Goal: Task Accomplishment & Management: Use online tool/utility

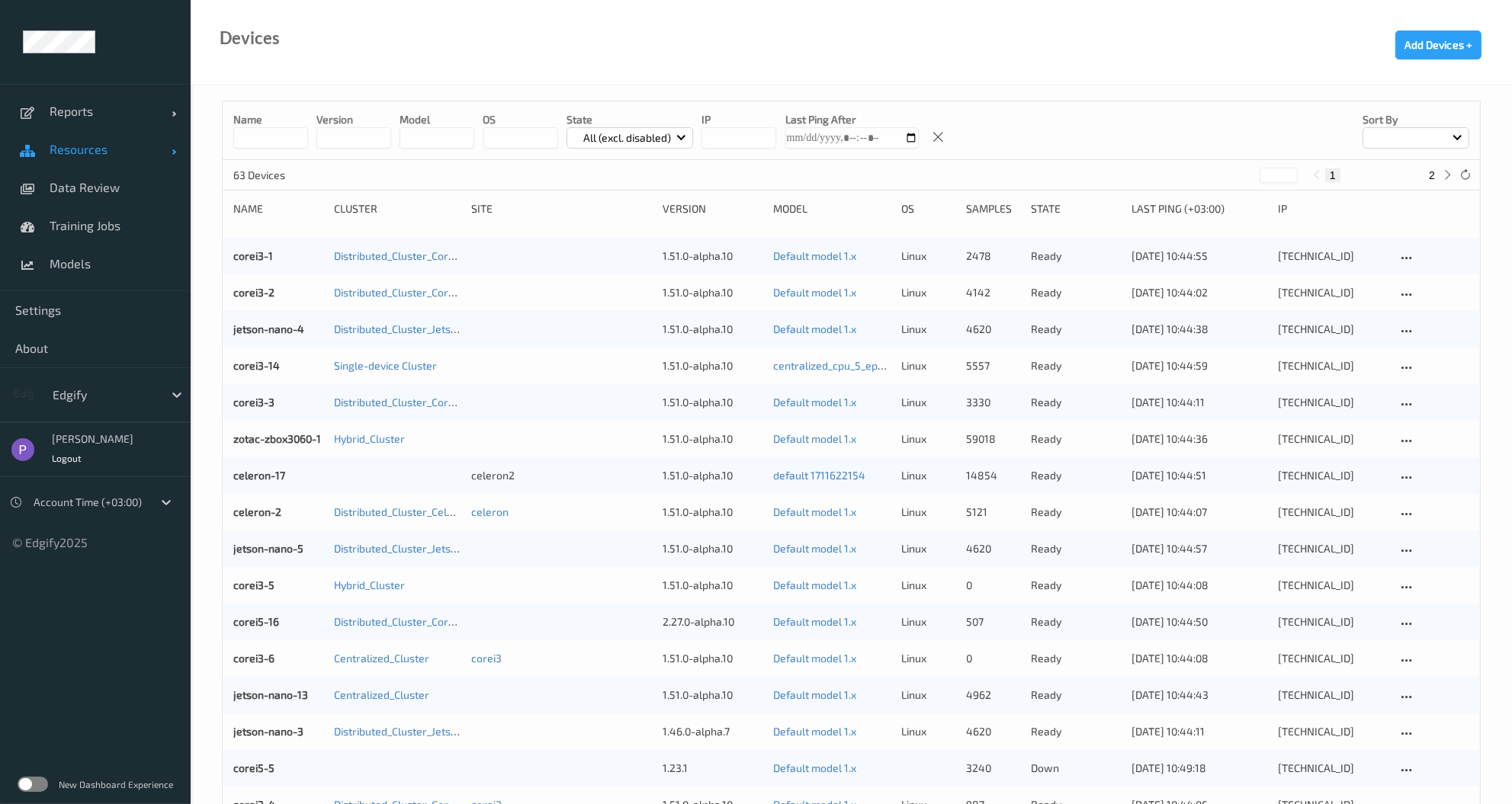
click at [128, 145] on span "Resources" at bounding box center [111, 149] width 122 height 15
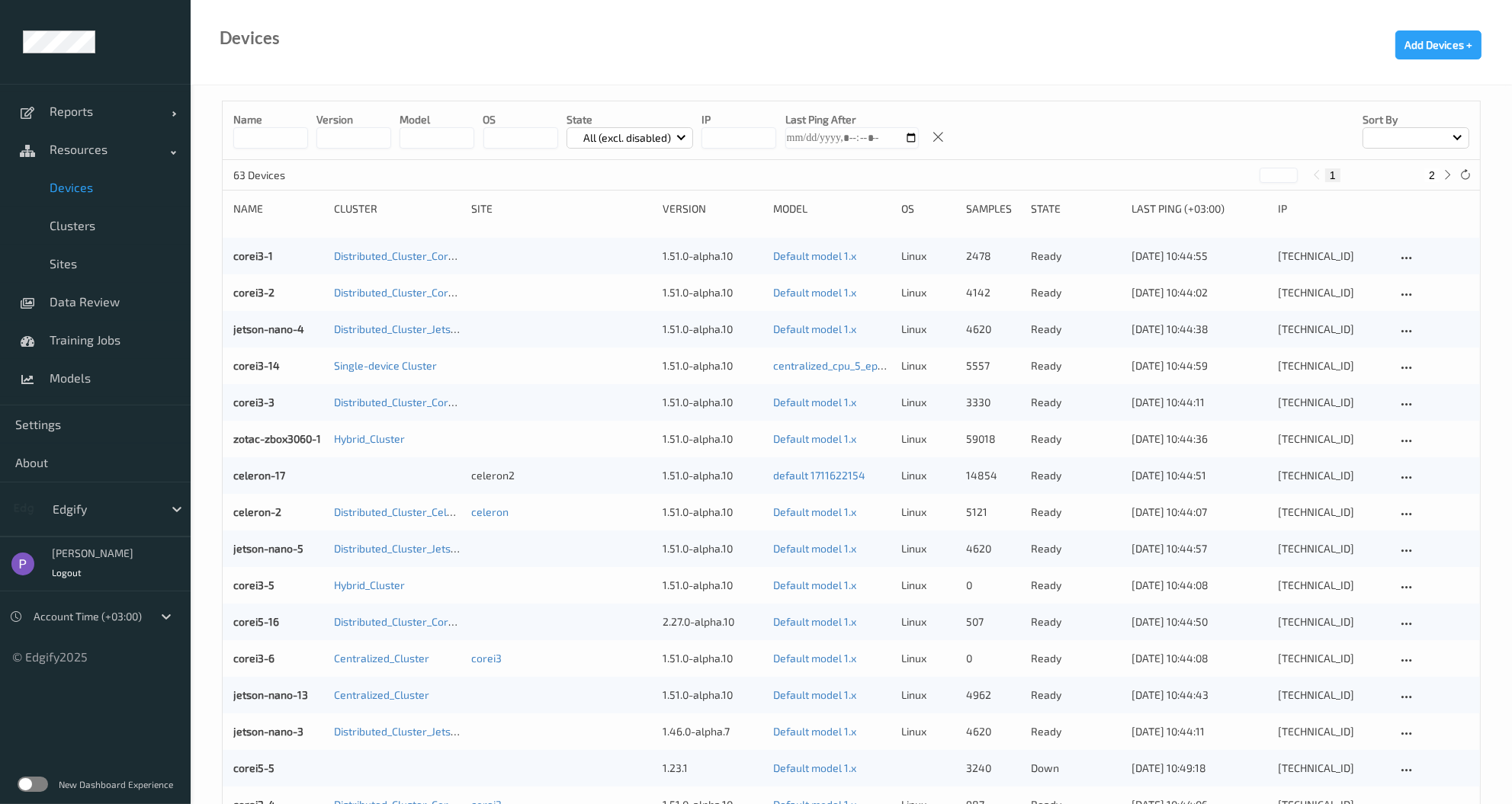
click at [129, 194] on span "Devices" at bounding box center [112, 187] width 126 height 15
click at [643, 134] on p "All (excl. disabled)" at bounding box center [627, 138] width 99 height 15
click at [622, 198] on p "Ready" at bounding box center [619, 200] width 105 height 27
click at [279, 259] on div "corei3-1" at bounding box center [278, 256] width 90 height 15
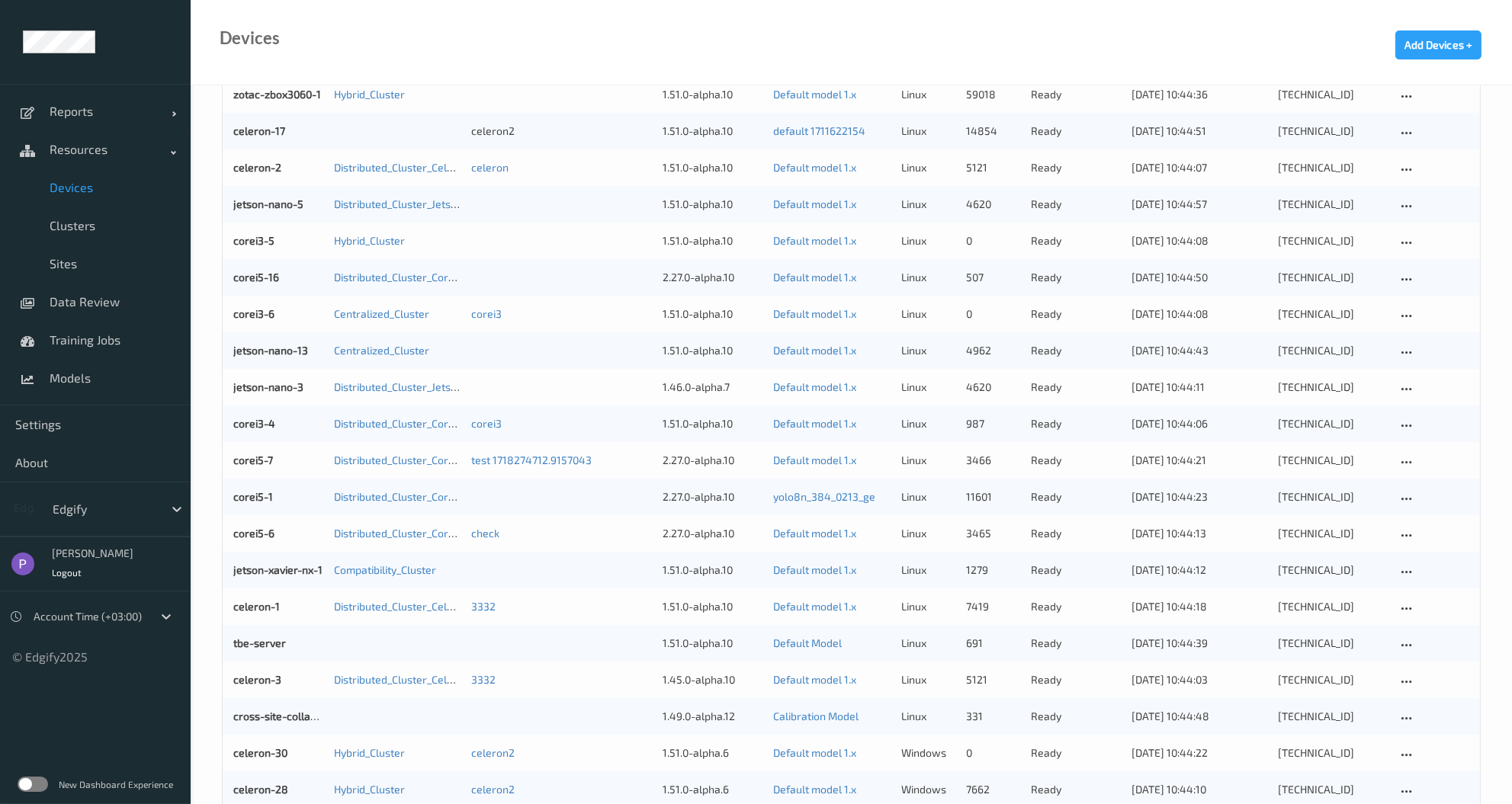
scroll to position [439, 0]
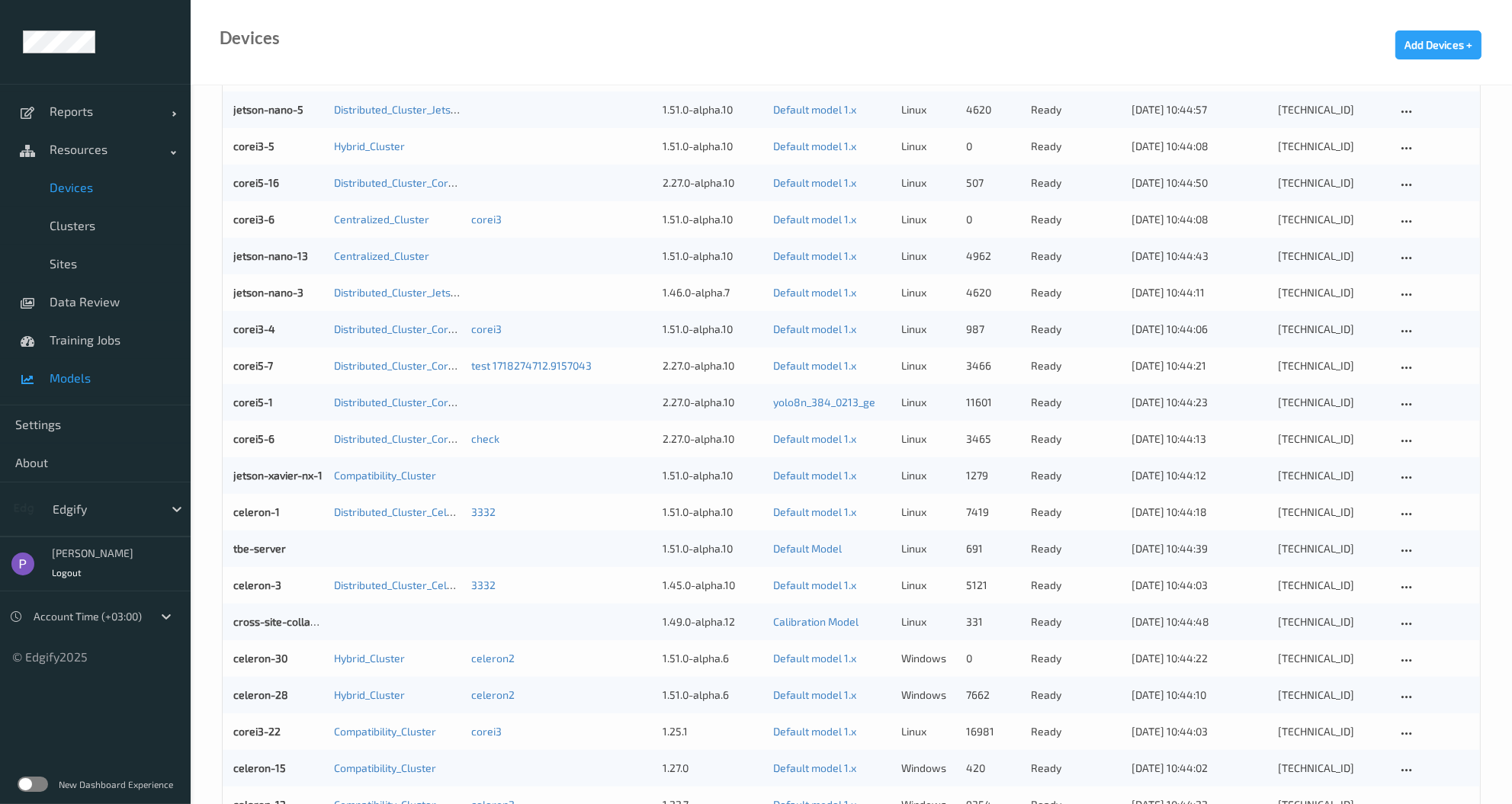
click at [95, 369] on link "Models" at bounding box center [95, 378] width 191 height 38
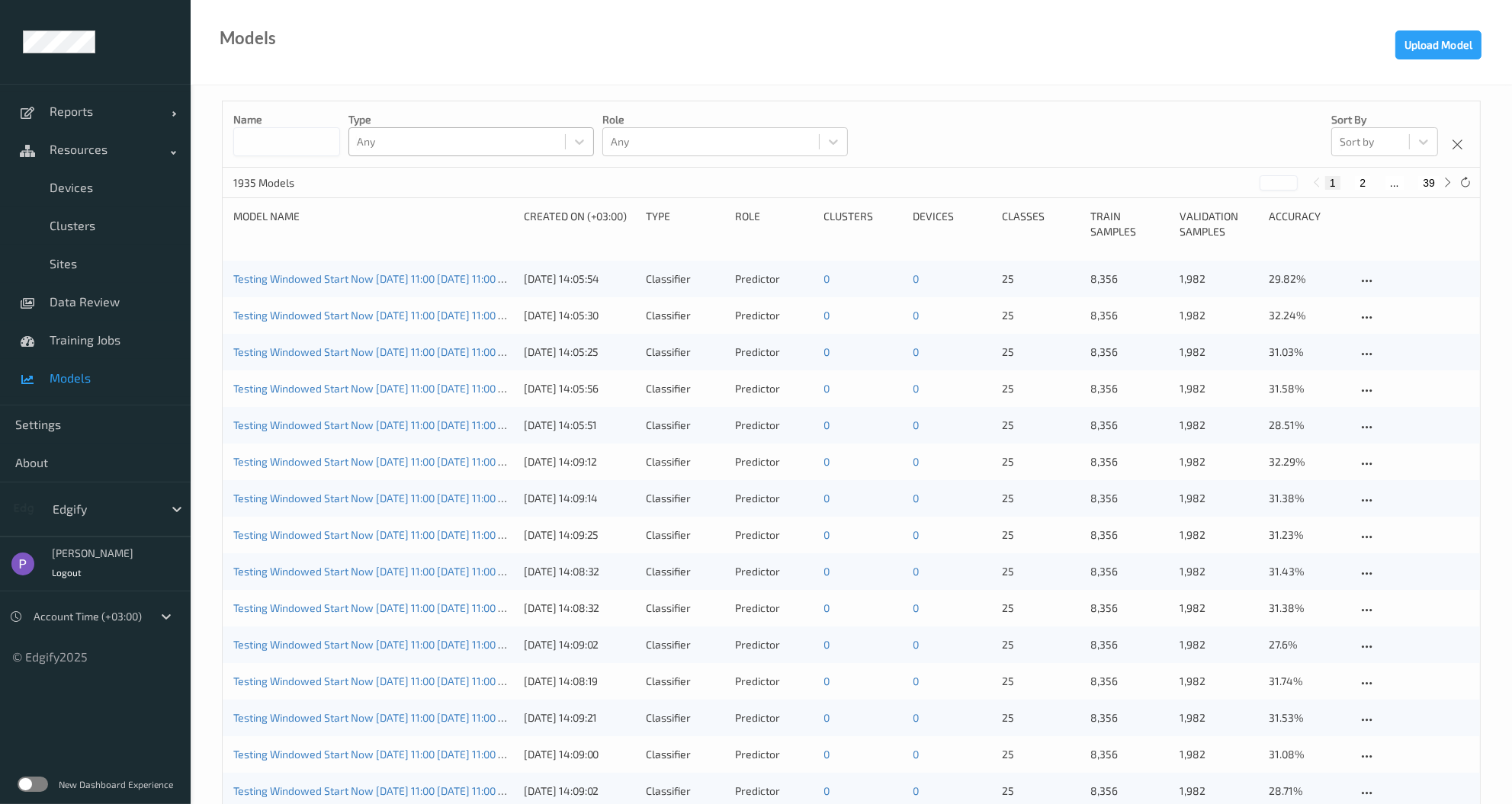
click at [514, 142] on div at bounding box center [457, 142] width 201 height 18
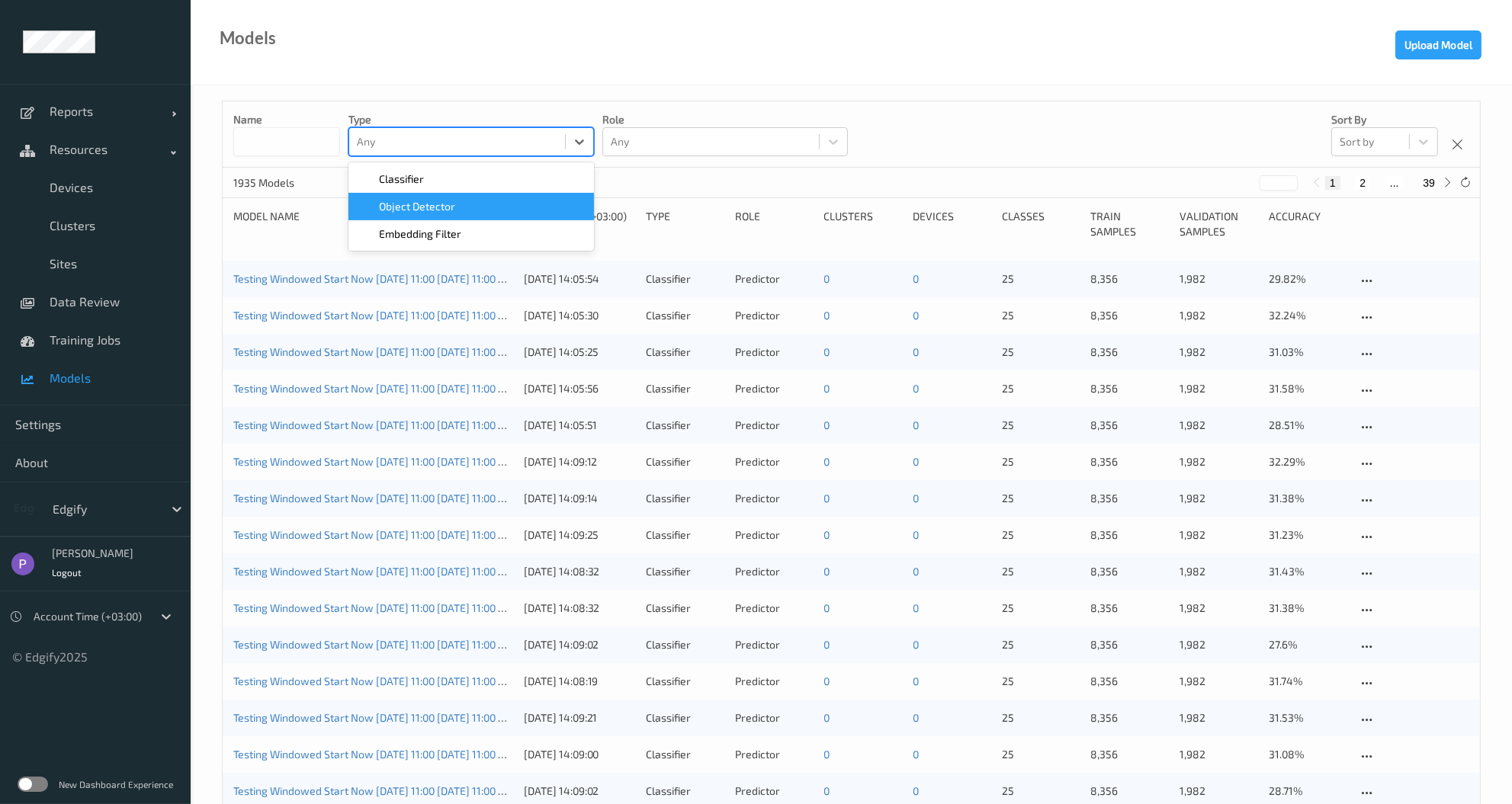
click at [497, 203] on div "Object Detector" at bounding box center [471, 206] width 227 height 15
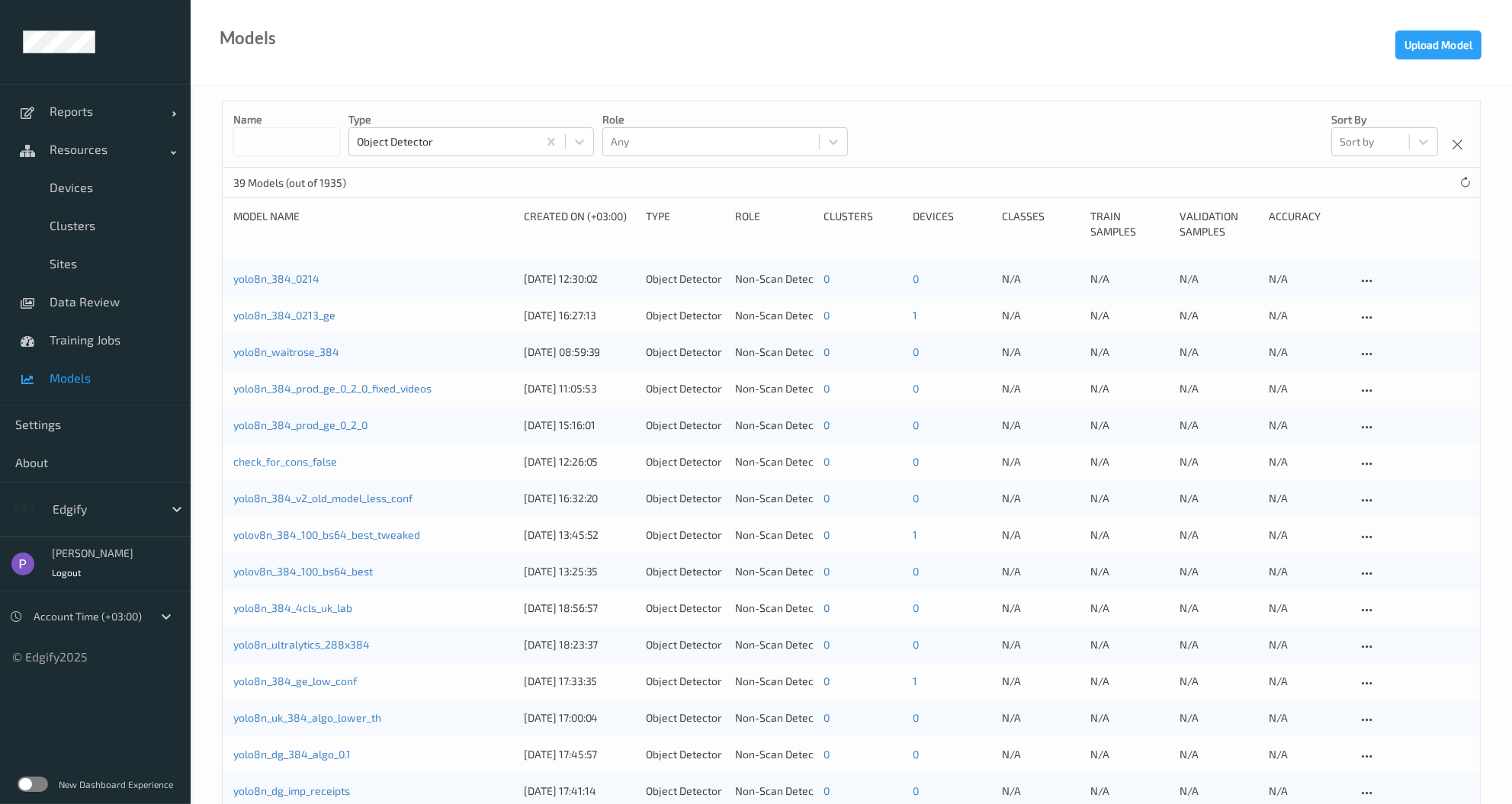
click at [489, 194] on div "39 Models (out of 1935)" at bounding box center [851, 182] width 1257 height 30
click at [270, 277] on link "yolo8n_384_0214" at bounding box center [276, 279] width 86 height 13
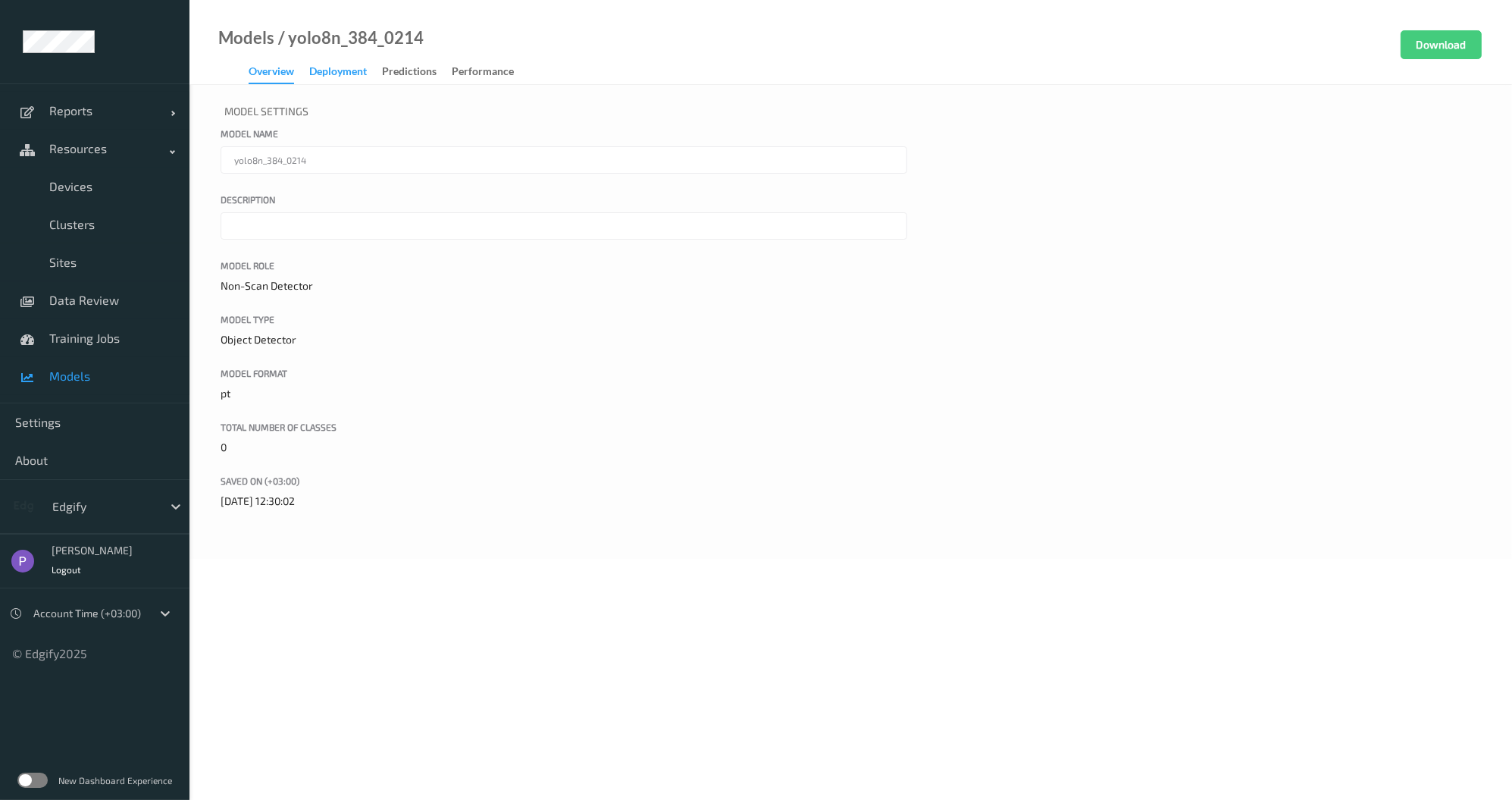
click at [343, 76] on div "Deployment" at bounding box center [338, 73] width 58 height 19
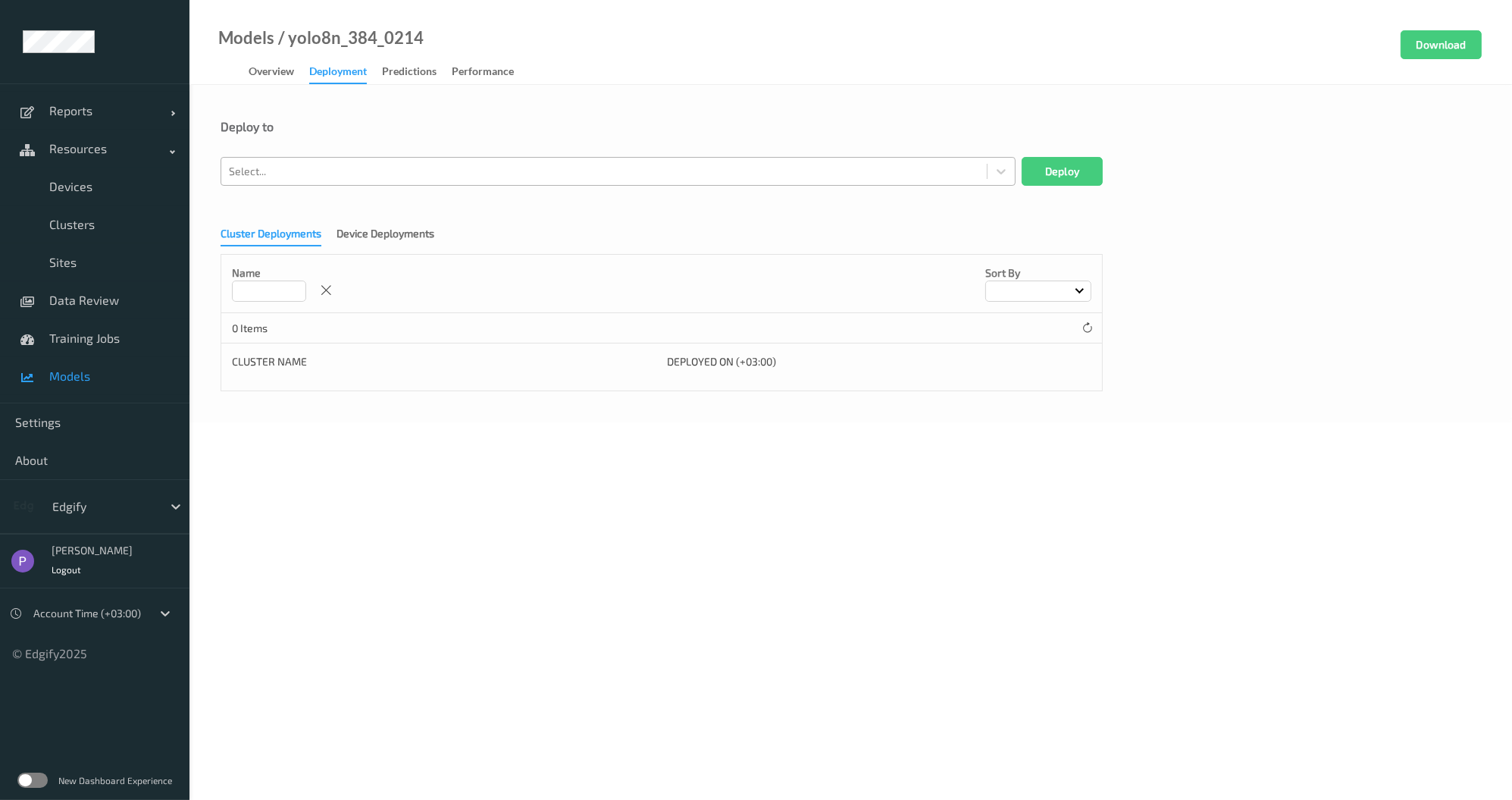
click at [378, 179] on div at bounding box center [604, 171] width 750 height 18
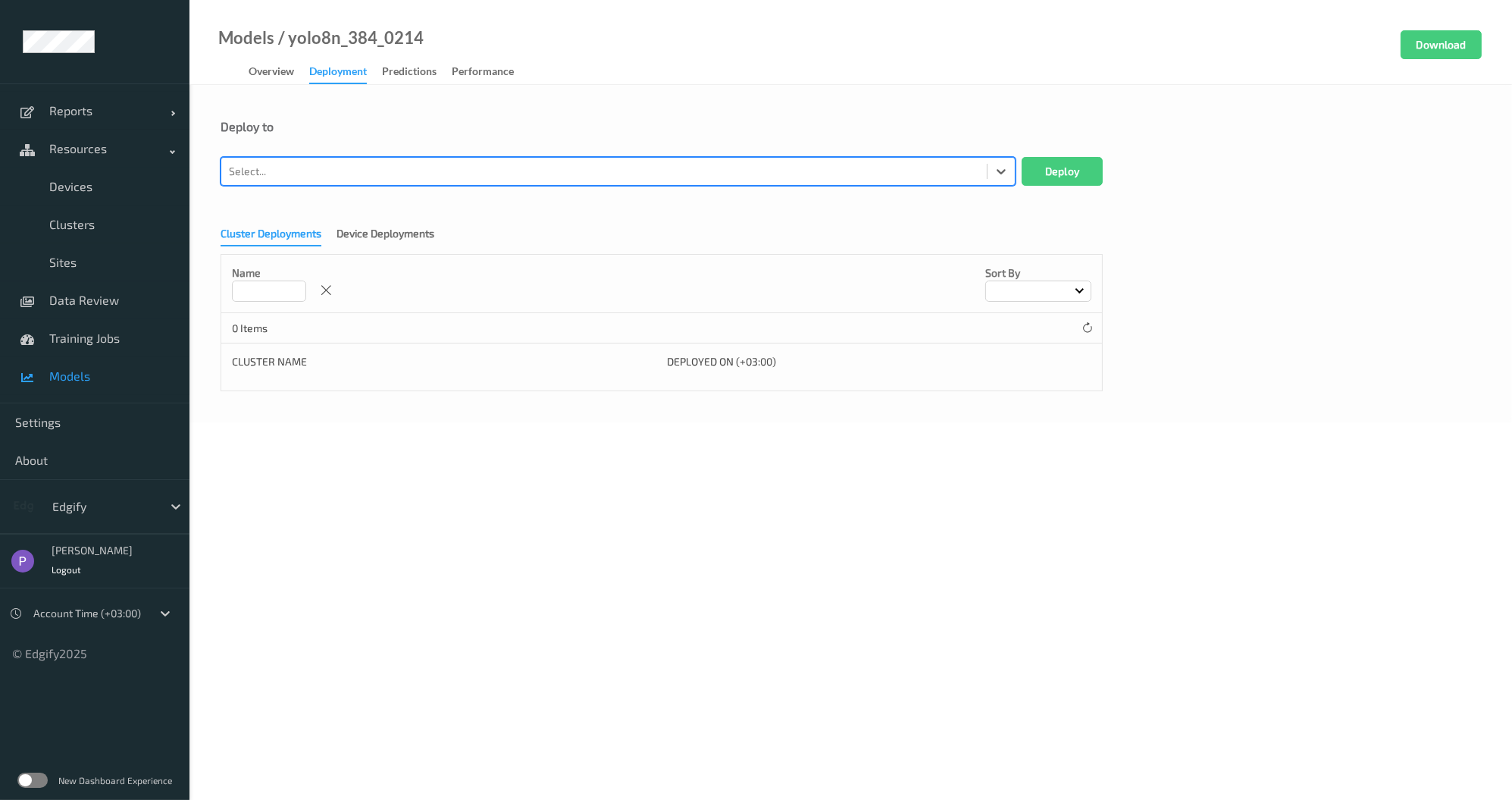
click at [378, 179] on div at bounding box center [604, 171] width 750 height 18
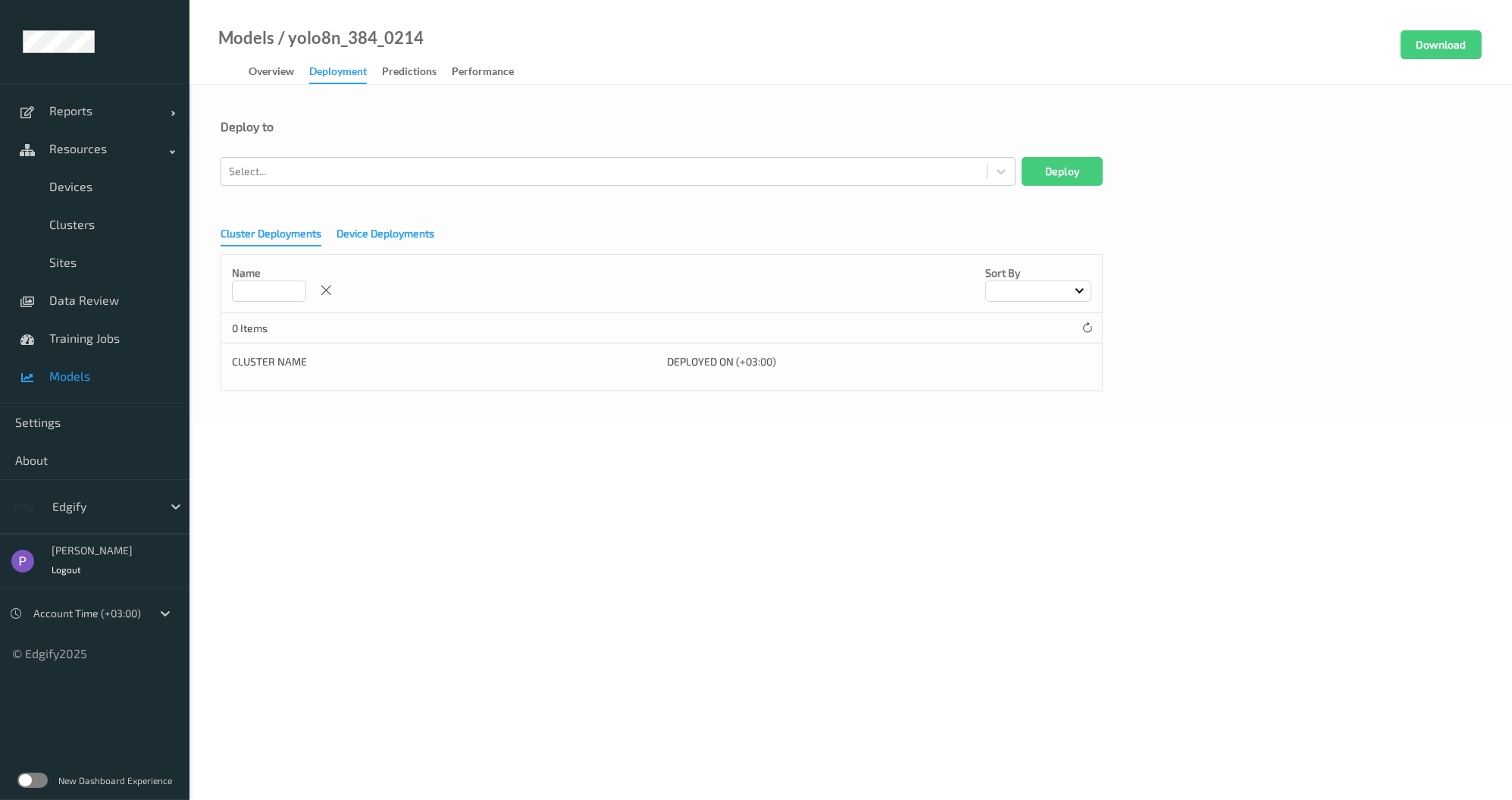
click at [371, 230] on div "Device Deployments" at bounding box center [385, 235] width 98 height 19
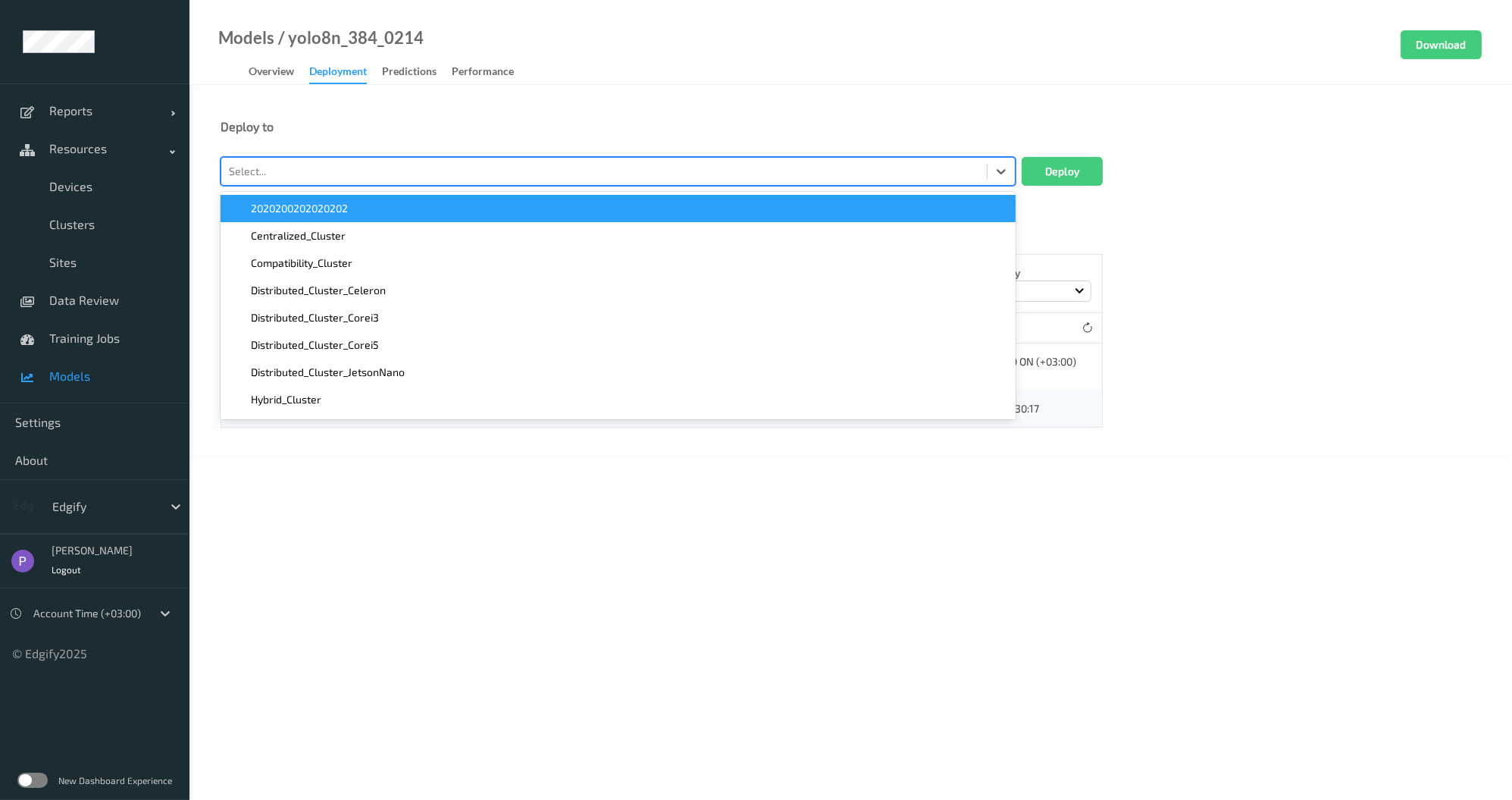
click at [323, 169] on div at bounding box center [604, 171] width 750 height 18
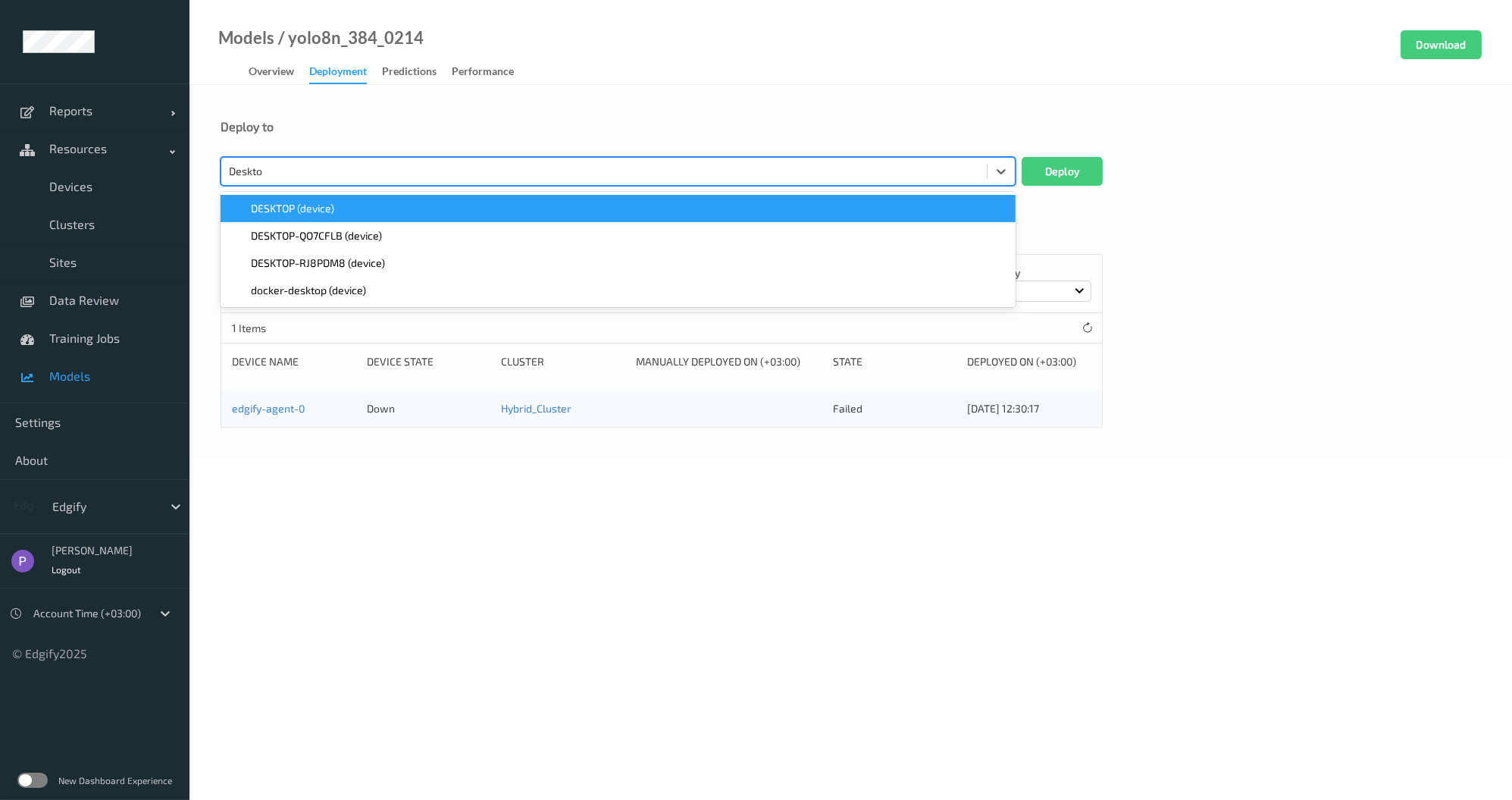
type input "Desktop"
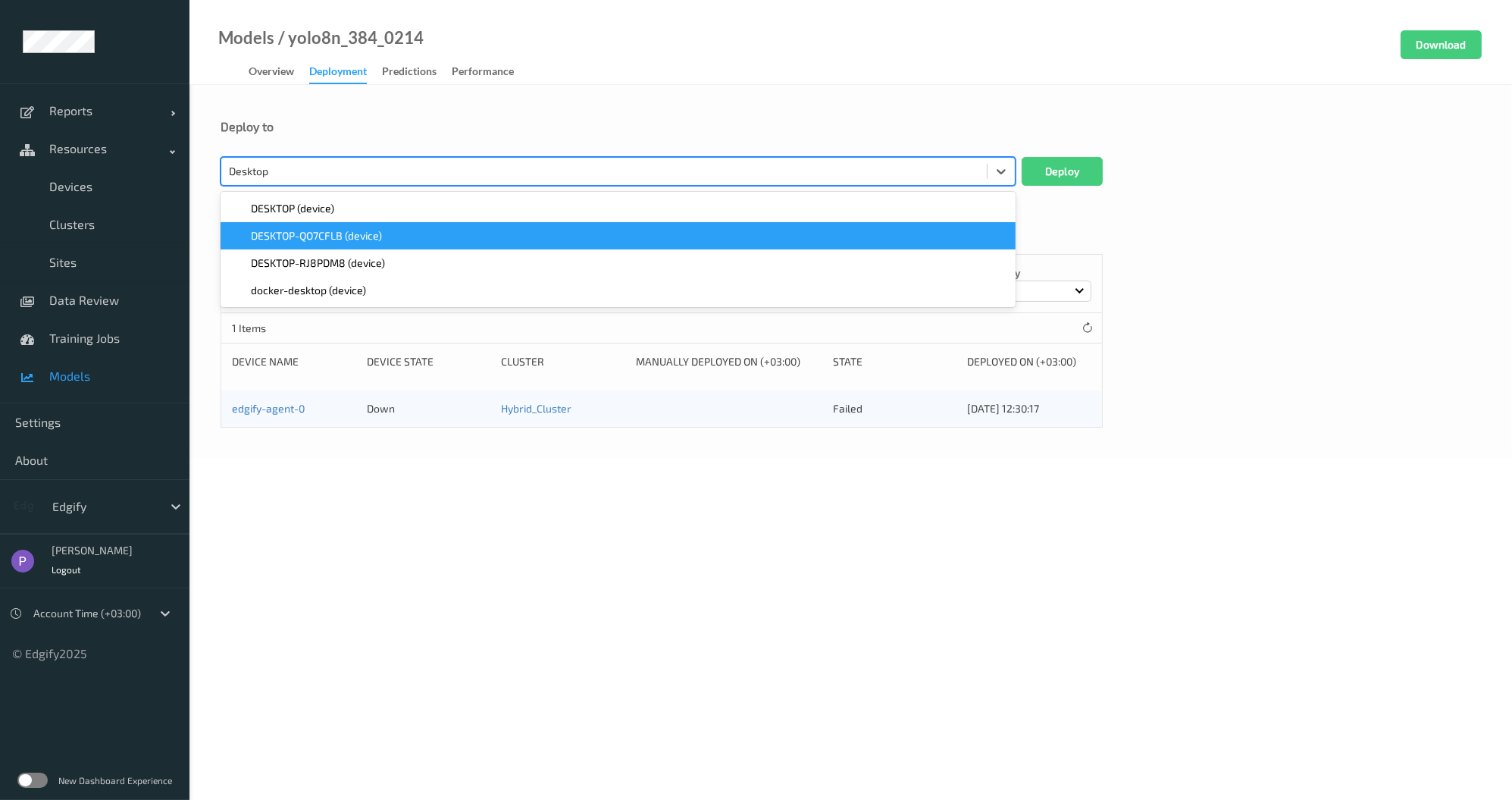
click at [406, 235] on div "DESKTOP-QO7CFLB (device)" at bounding box center [617, 236] width 777 height 15
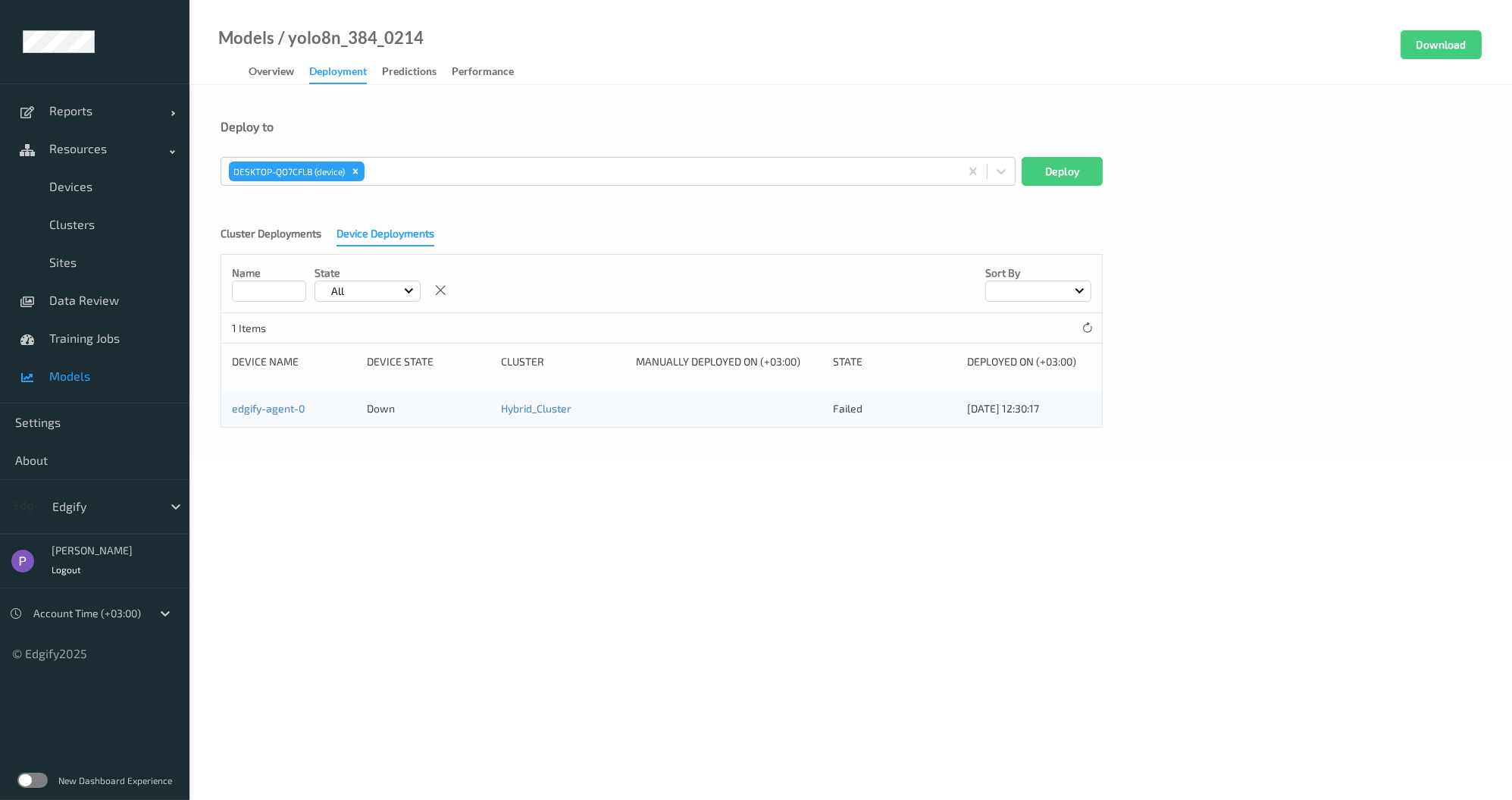
click at [451, 134] on div "Deploy to" at bounding box center [850, 126] width 1260 height 15
click at [1053, 164] on button "Deploy" at bounding box center [1062, 172] width 81 height 29
click at [122, 376] on span "Models" at bounding box center [112, 376] width 125 height 15
